Goal: Task Accomplishment & Management: Manage account settings

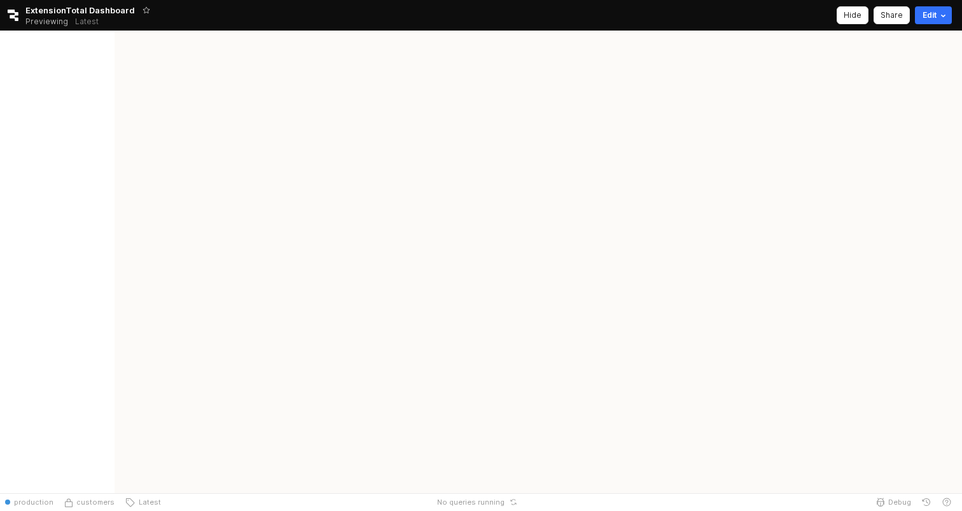
click at [9, 17] on icon "Retool logo" at bounding box center [12, 15] width 11 height 11
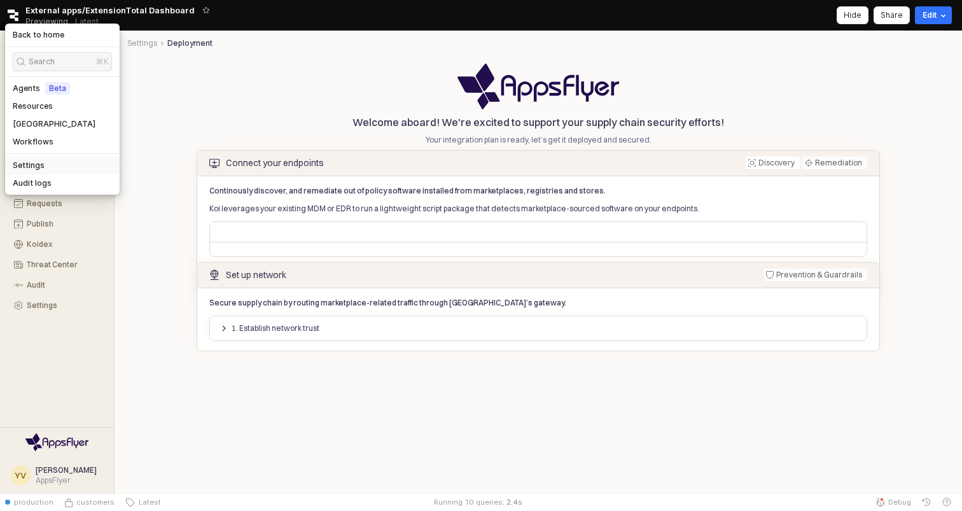
click at [45, 167] on div "Settings" at bounding box center [62, 165] width 99 height 10
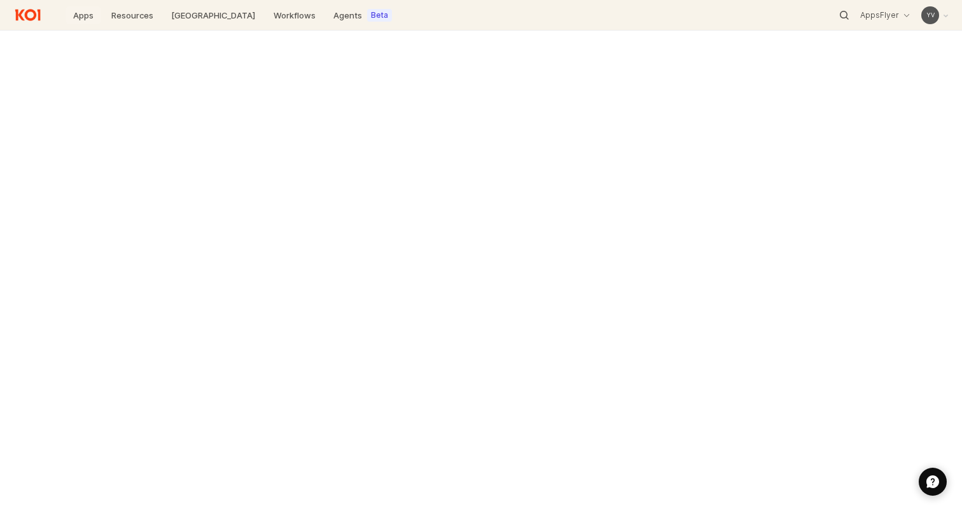
click at [80, 20] on link "Apps" at bounding box center [84, 15] width 36 height 18
